Goal: Task Accomplishment & Management: Complete application form

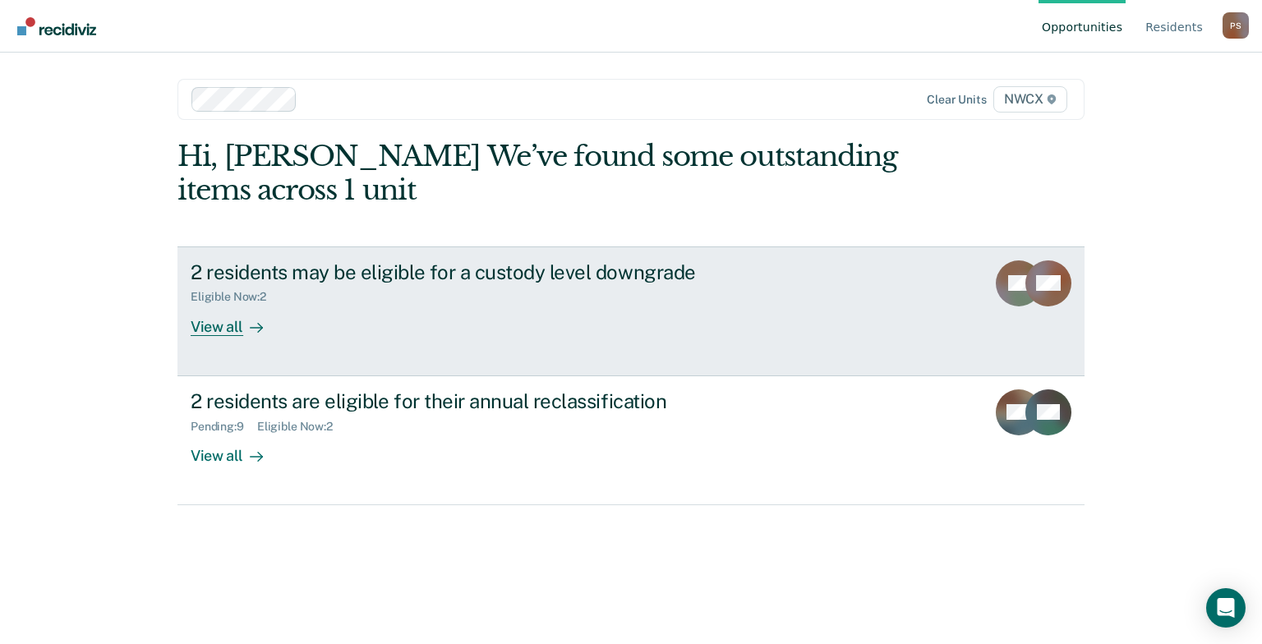
click at [422, 285] on div "Eligible Now : 2" at bounding box center [479, 293] width 577 height 21
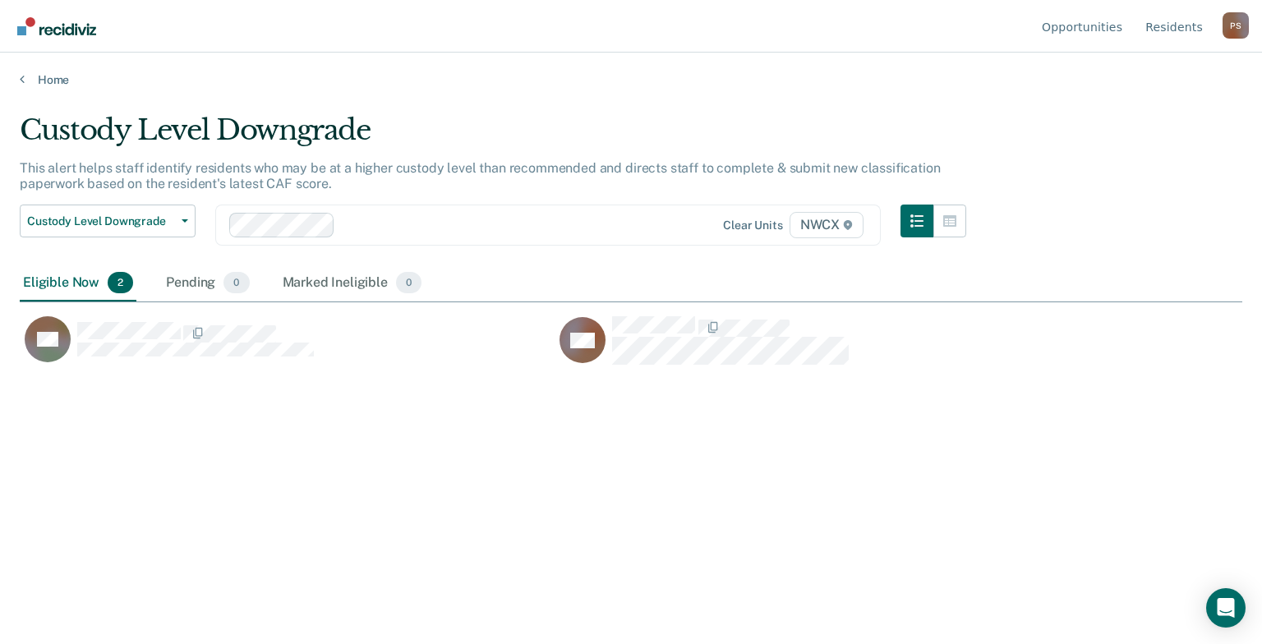
scroll to position [394, 1209]
click at [21, 80] on icon at bounding box center [22, 78] width 5 height 13
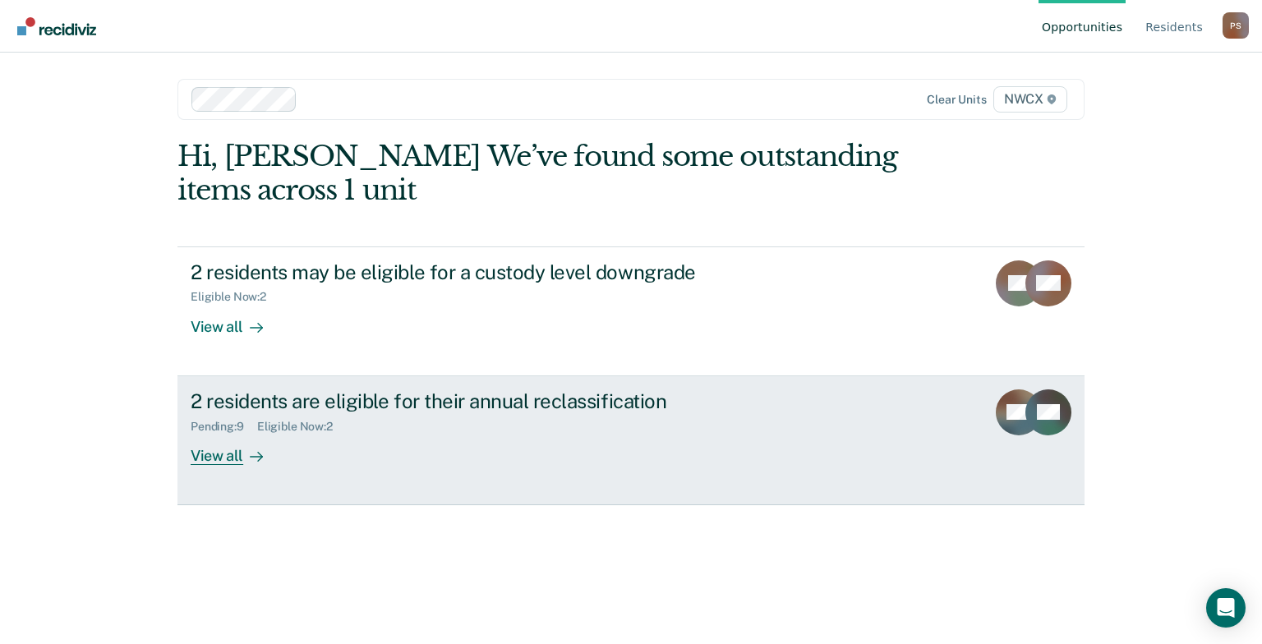
click at [193, 446] on div "View all" at bounding box center [237, 449] width 92 height 32
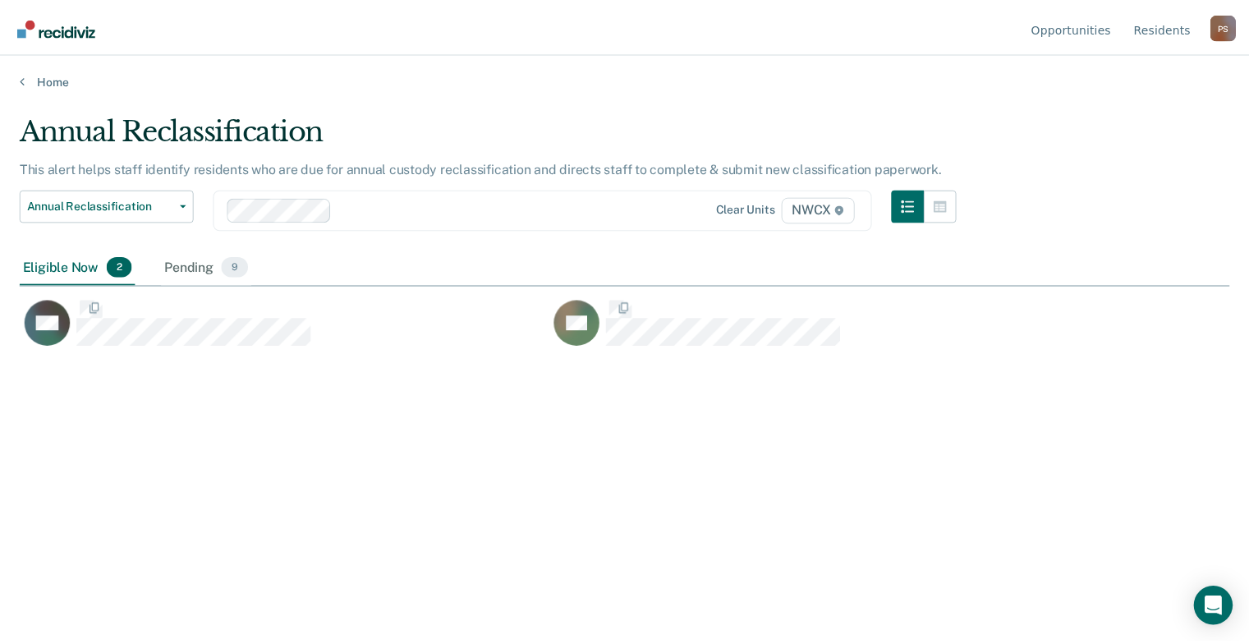
scroll to position [394, 1209]
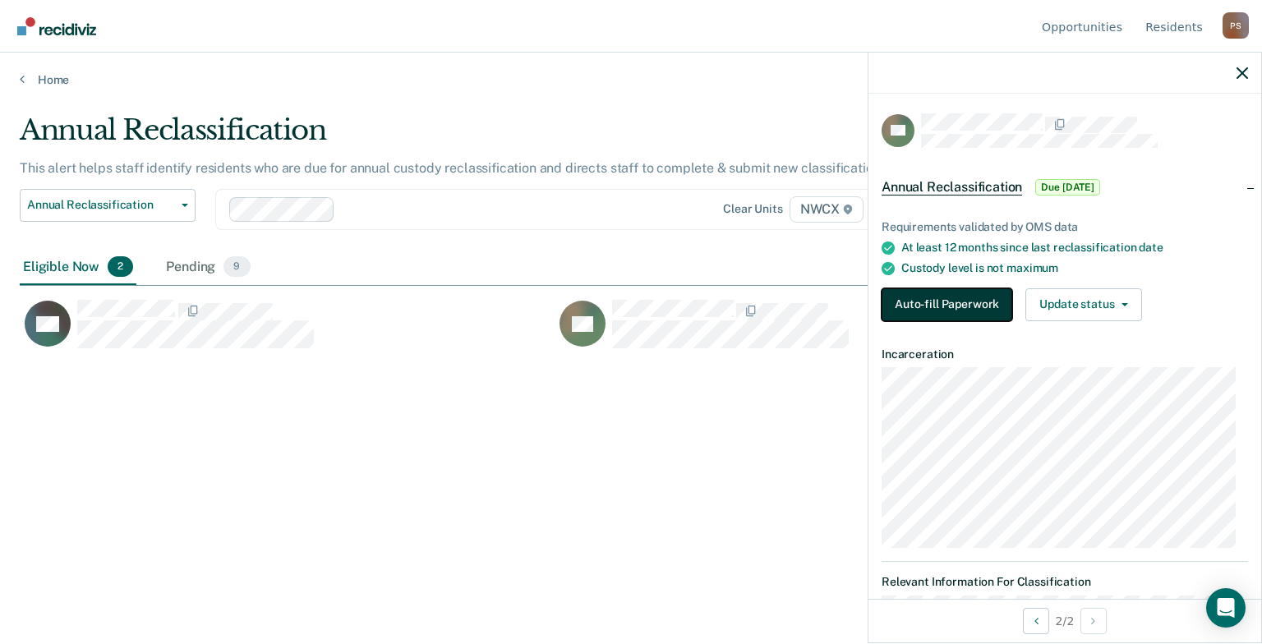
click at [910, 302] on button "Auto-fill Paperwork" at bounding box center [946, 304] width 131 height 33
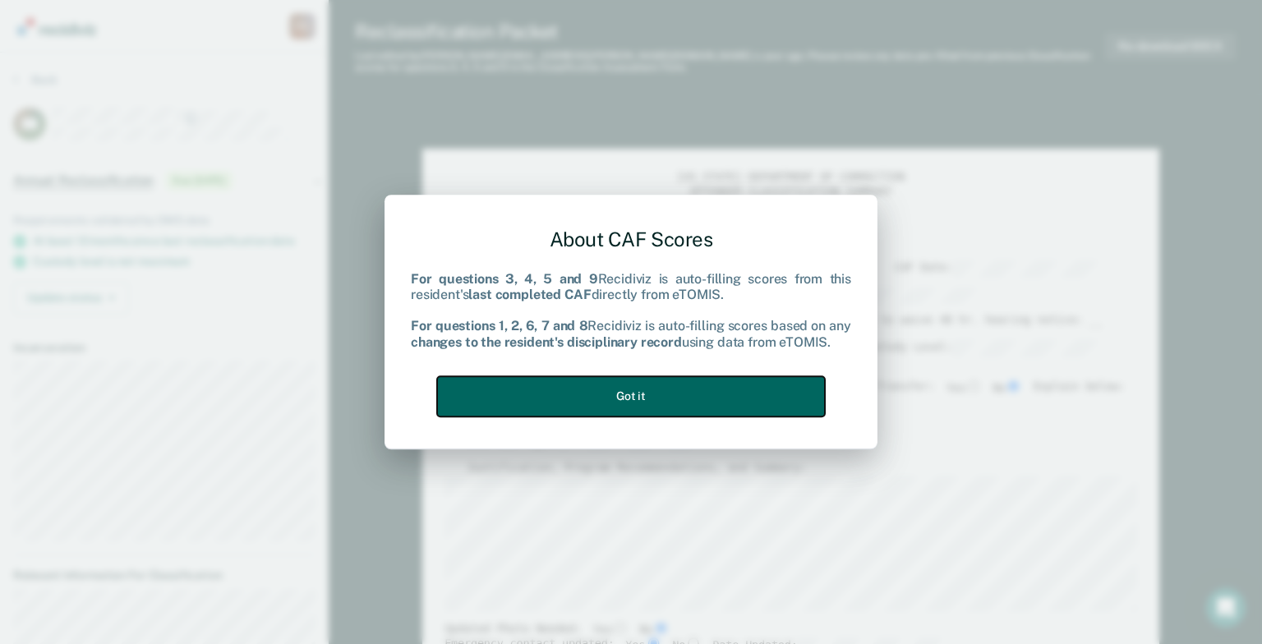
type textarea "x"
click at [499, 395] on button "Got it" at bounding box center [631, 396] width 388 height 40
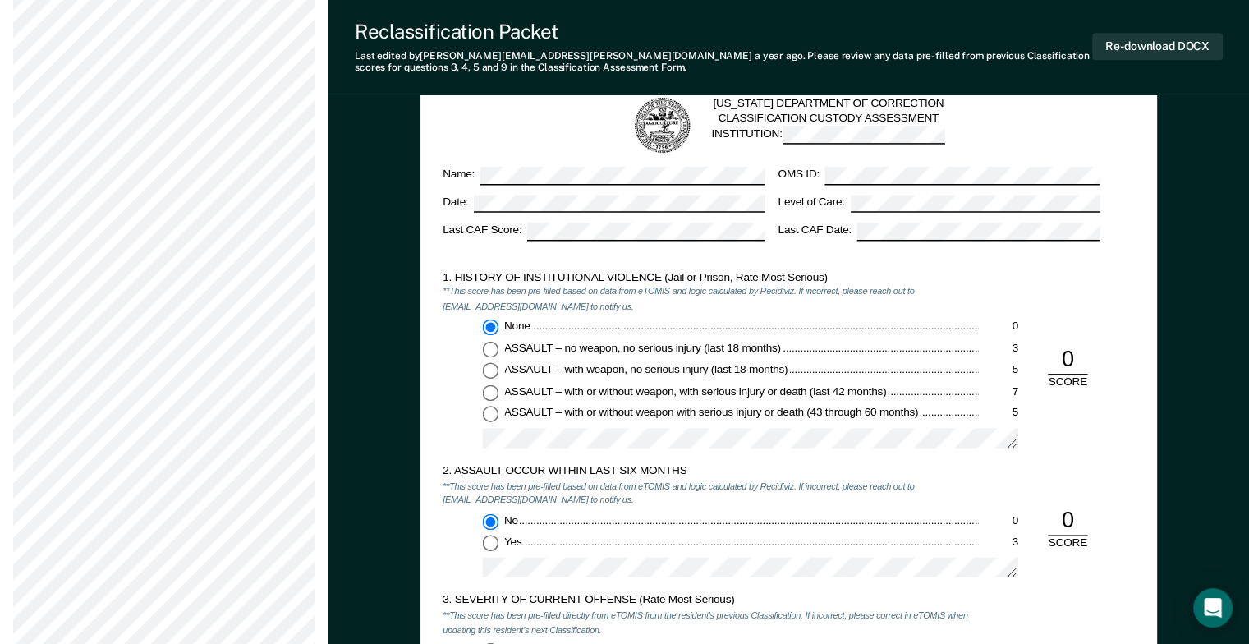
scroll to position [904, 0]
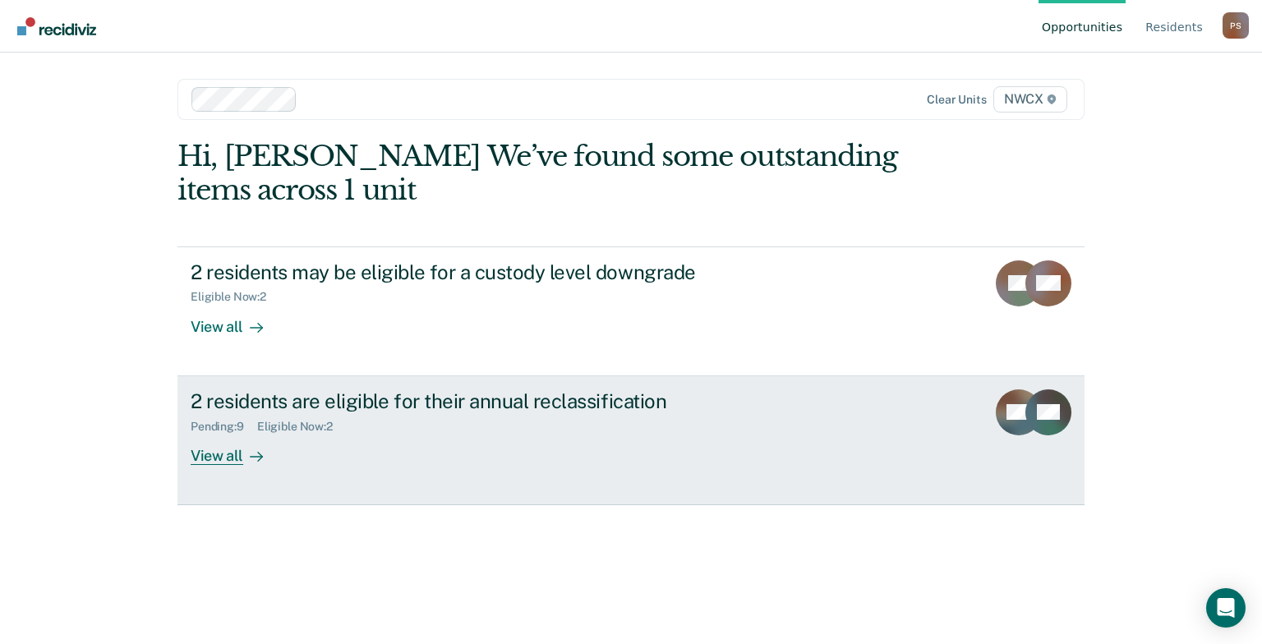
click at [374, 411] on div "2 residents are eligible for their annual reclassification" at bounding box center [479, 401] width 577 height 24
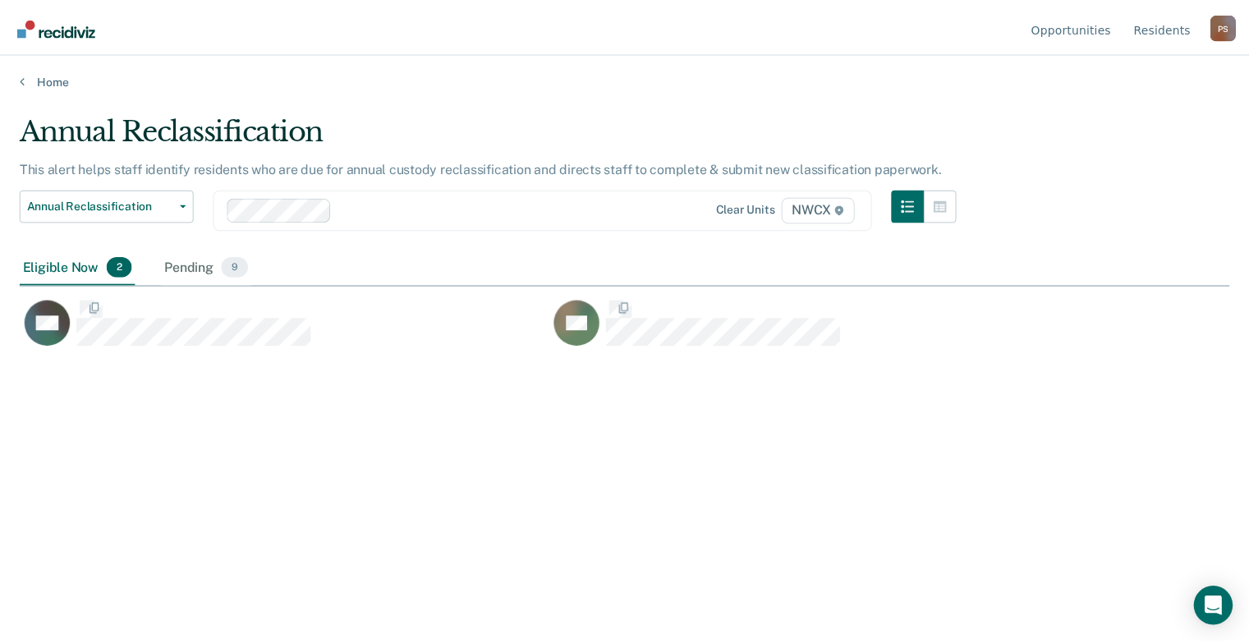
scroll to position [394, 1209]
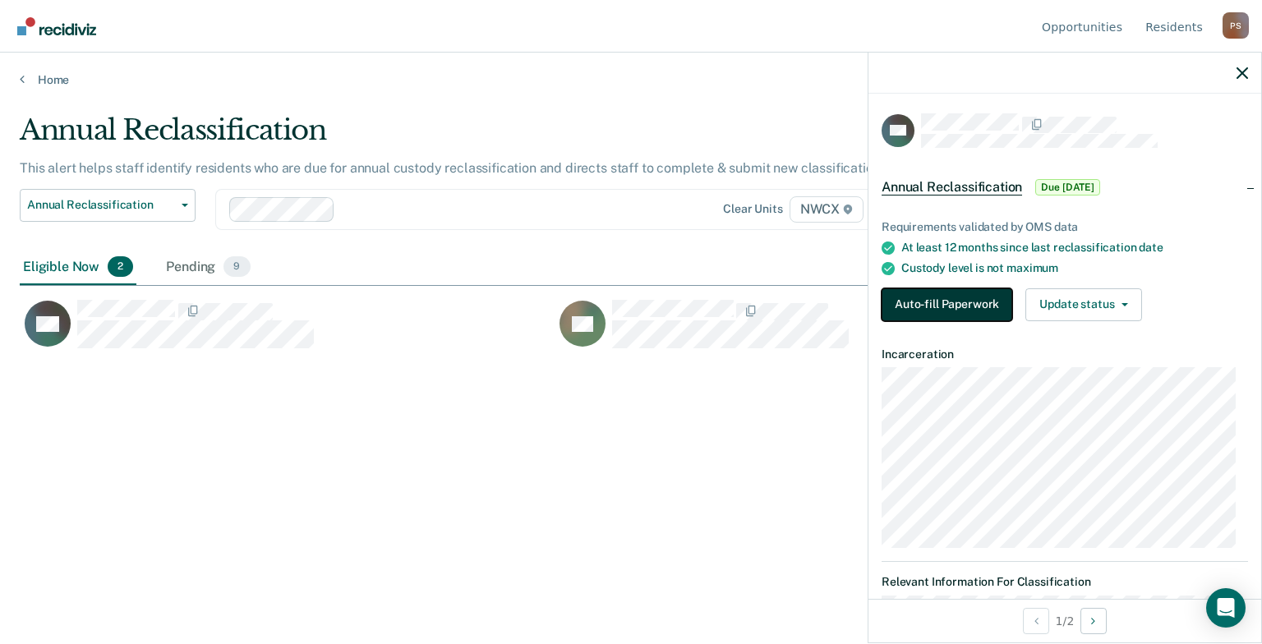
click at [907, 303] on button "Auto-fill Paperwork" at bounding box center [946, 304] width 131 height 33
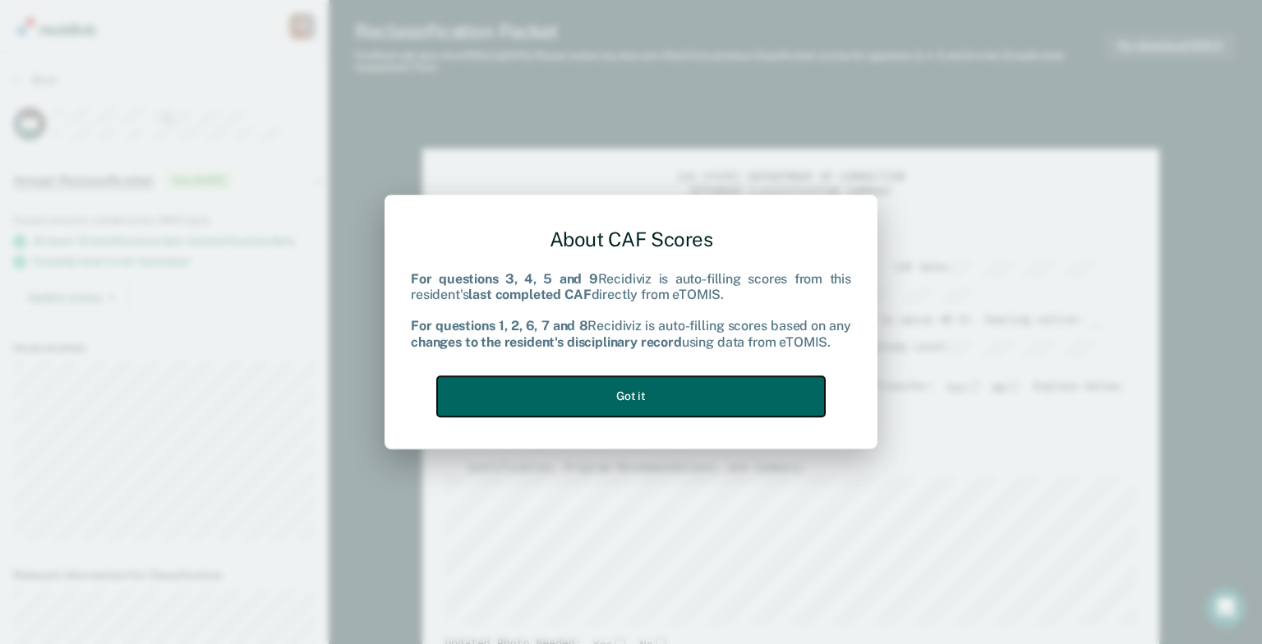
type textarea "x"
click at [679, 388] on button "Got it" at bounding box center [631, 396] width 388 height 40
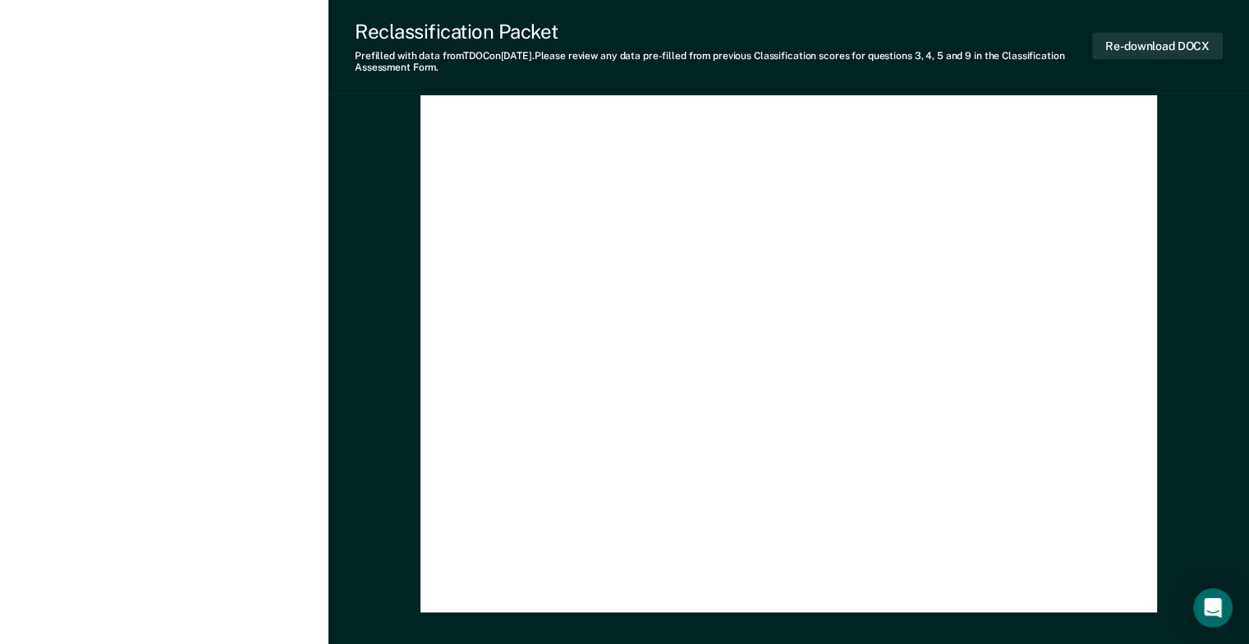
scroll to position [3647, 0]
